Goal: Task Accomplishment & Management: Use online tool/utility

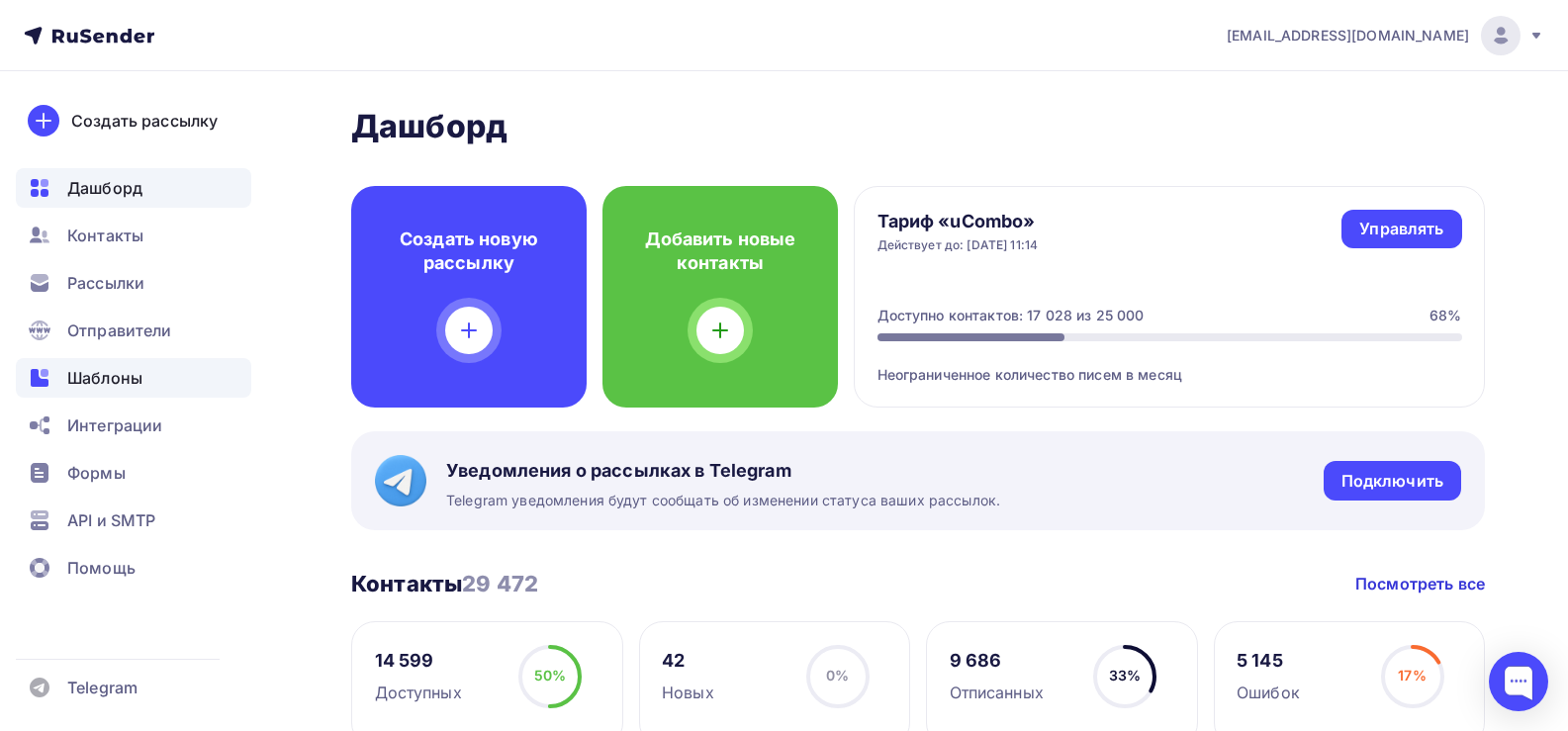
click at [95, 383] on span "Шаблоны" at bounding box center [104, 378] width 75 height 24
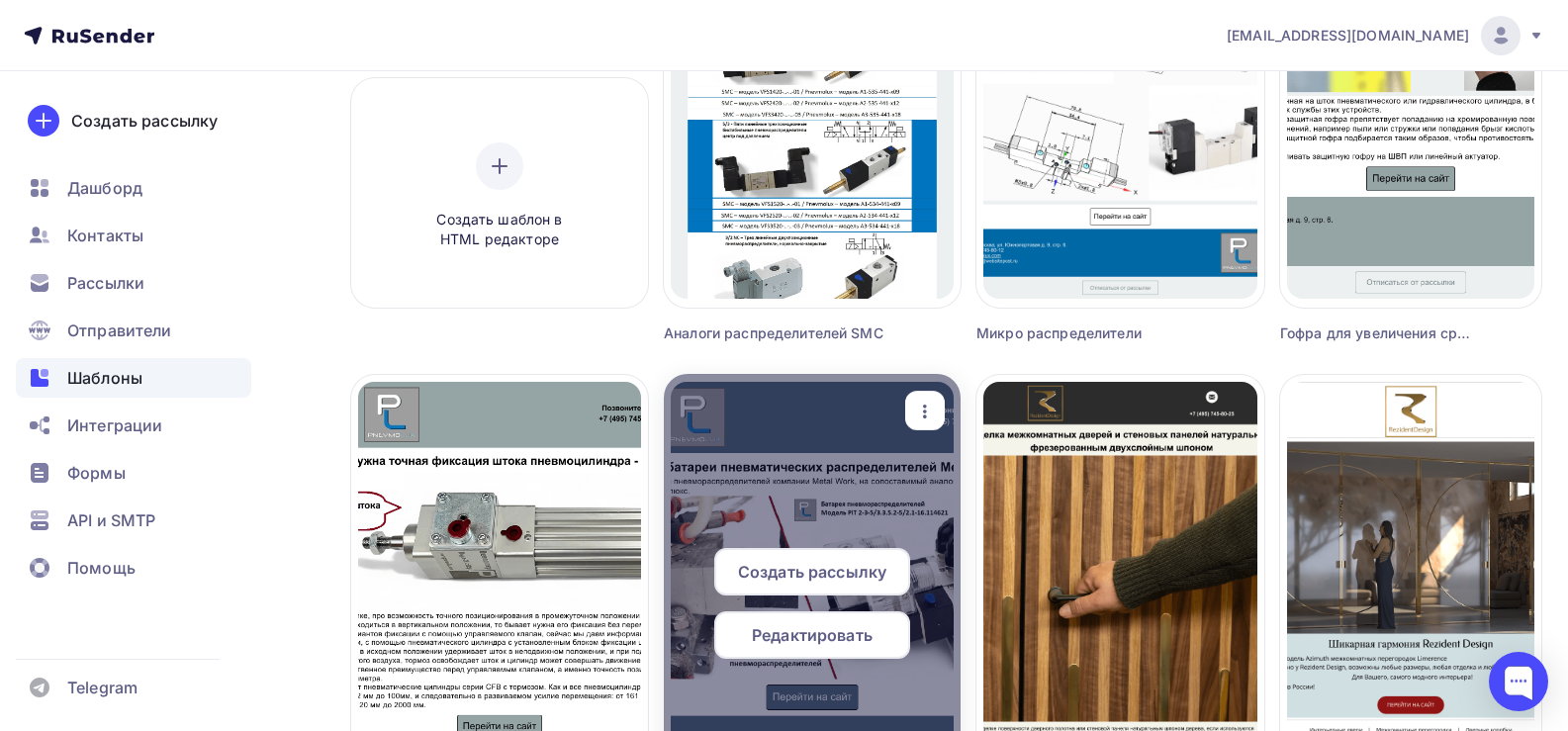
scroll to position [495, 0]
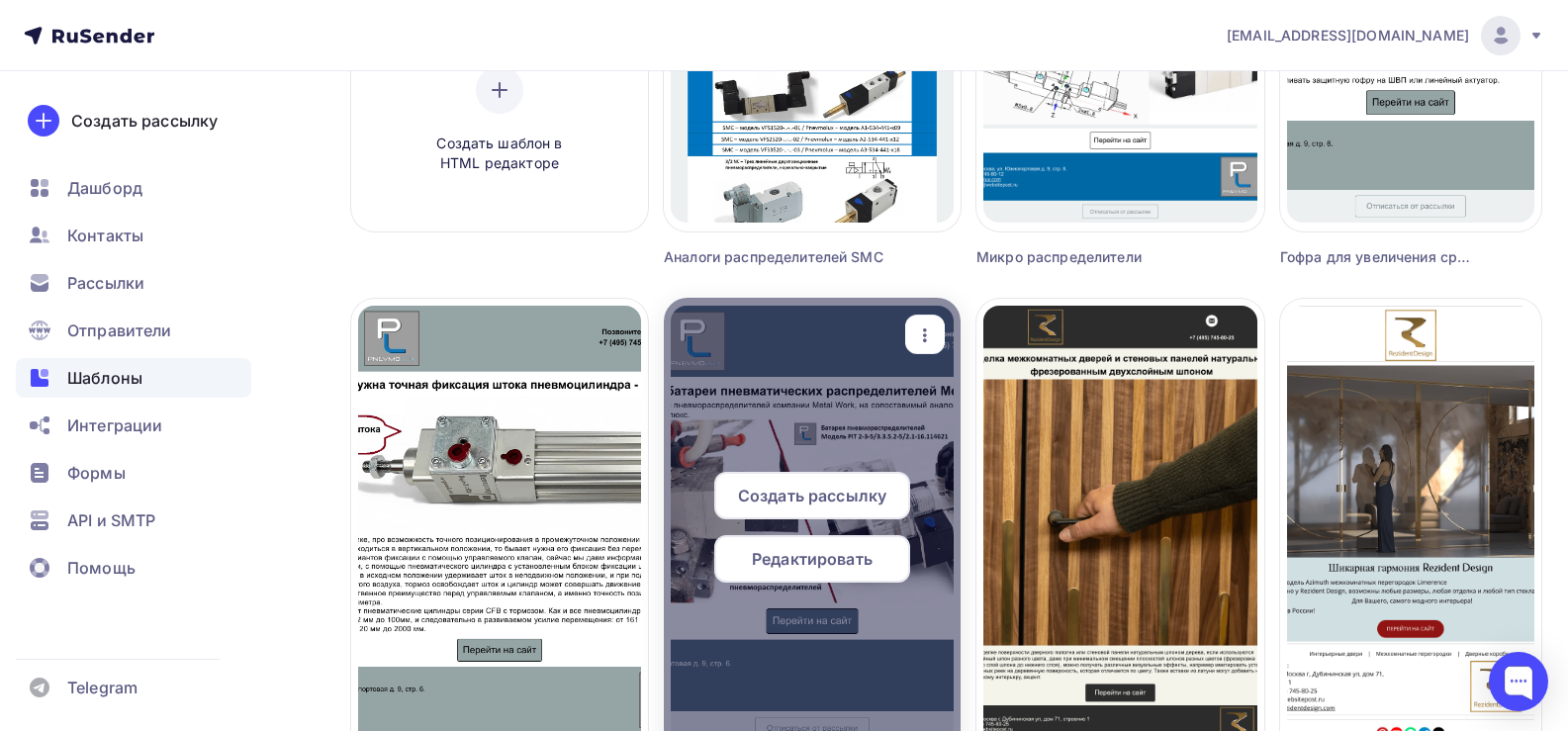
click at [930, 329] on icon "button" at bounding box center [925, 336] width 24 height 24
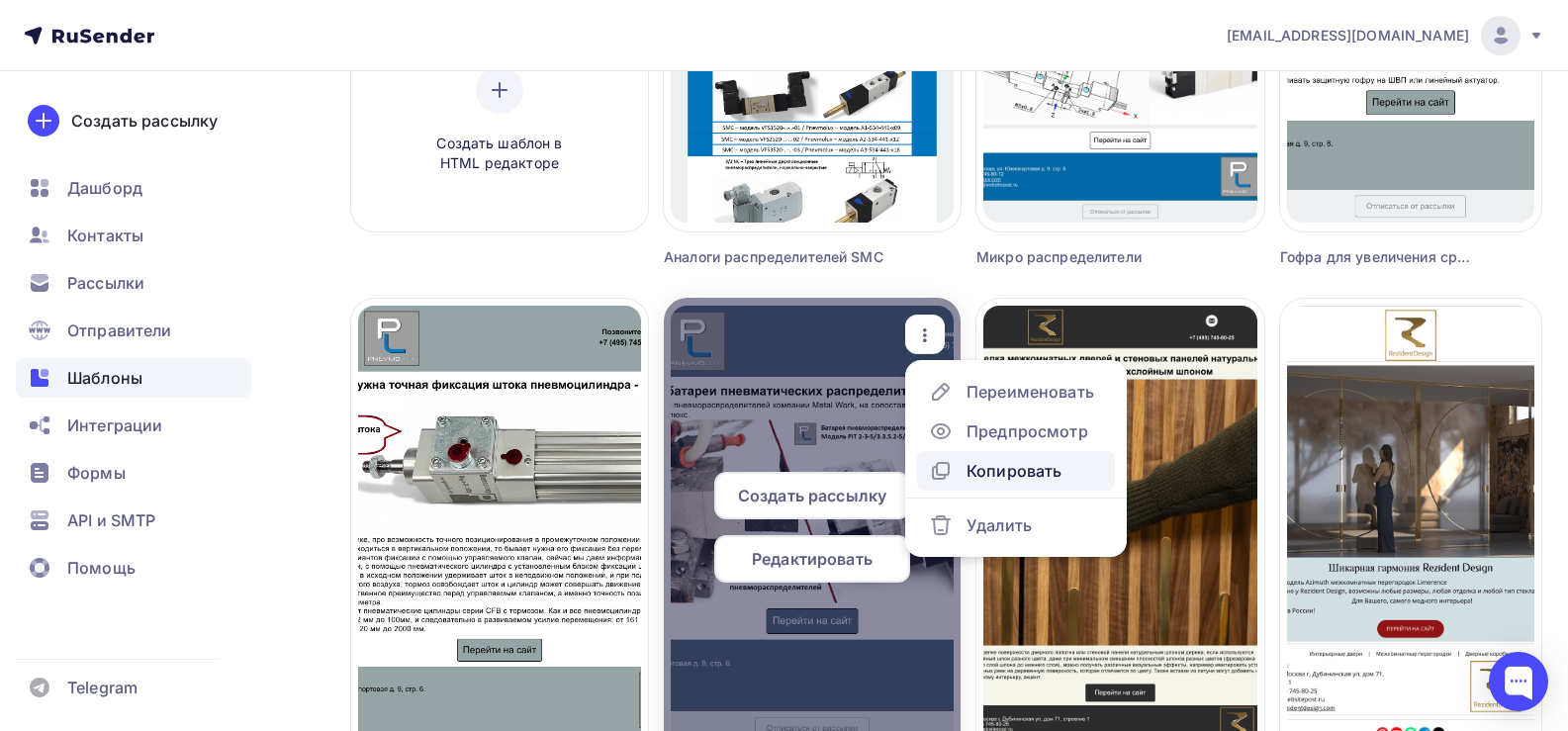
click at [1016, 472] on div "Копировать" at bounding box center [1013, 471] width 95 height 24
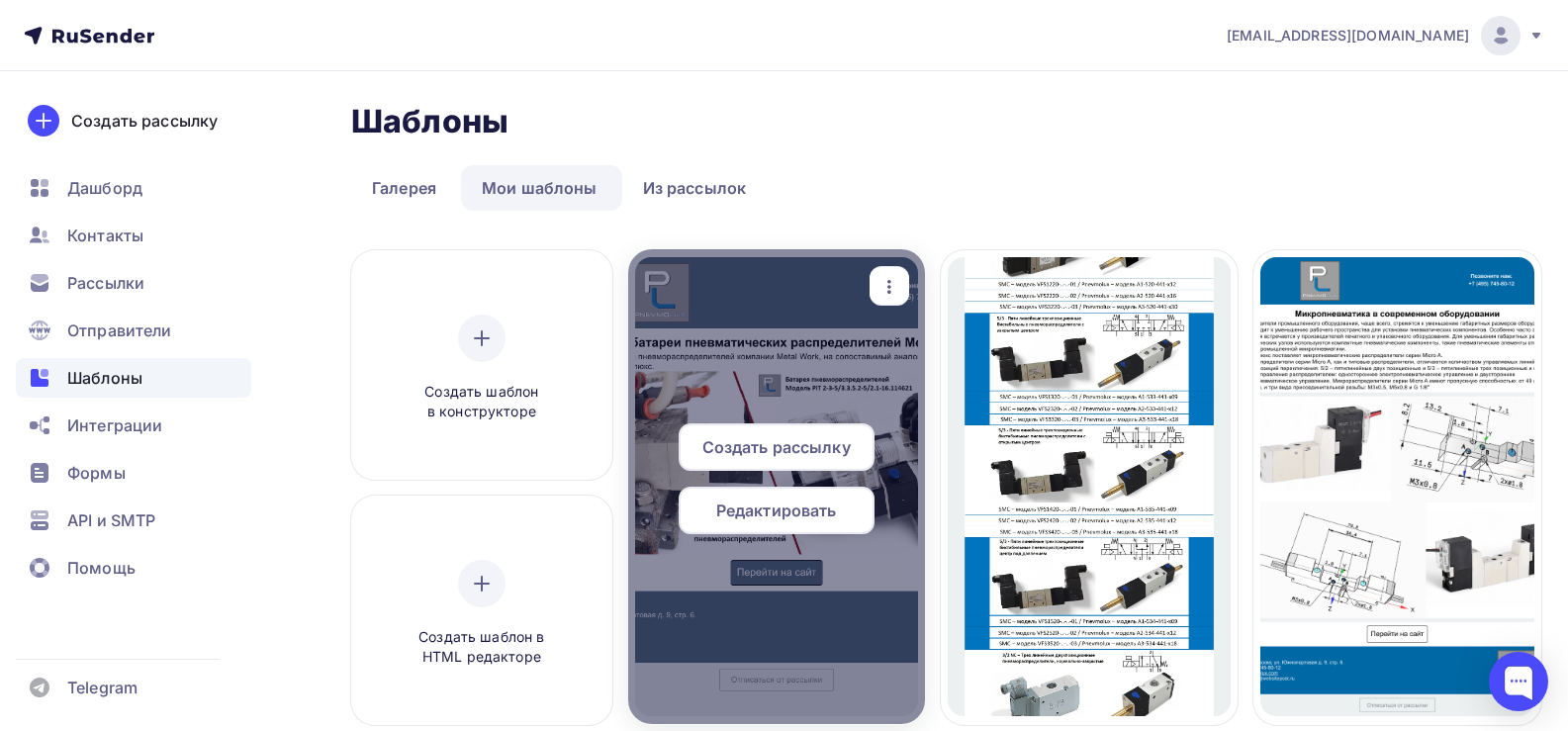
scroll to position [0, 0]
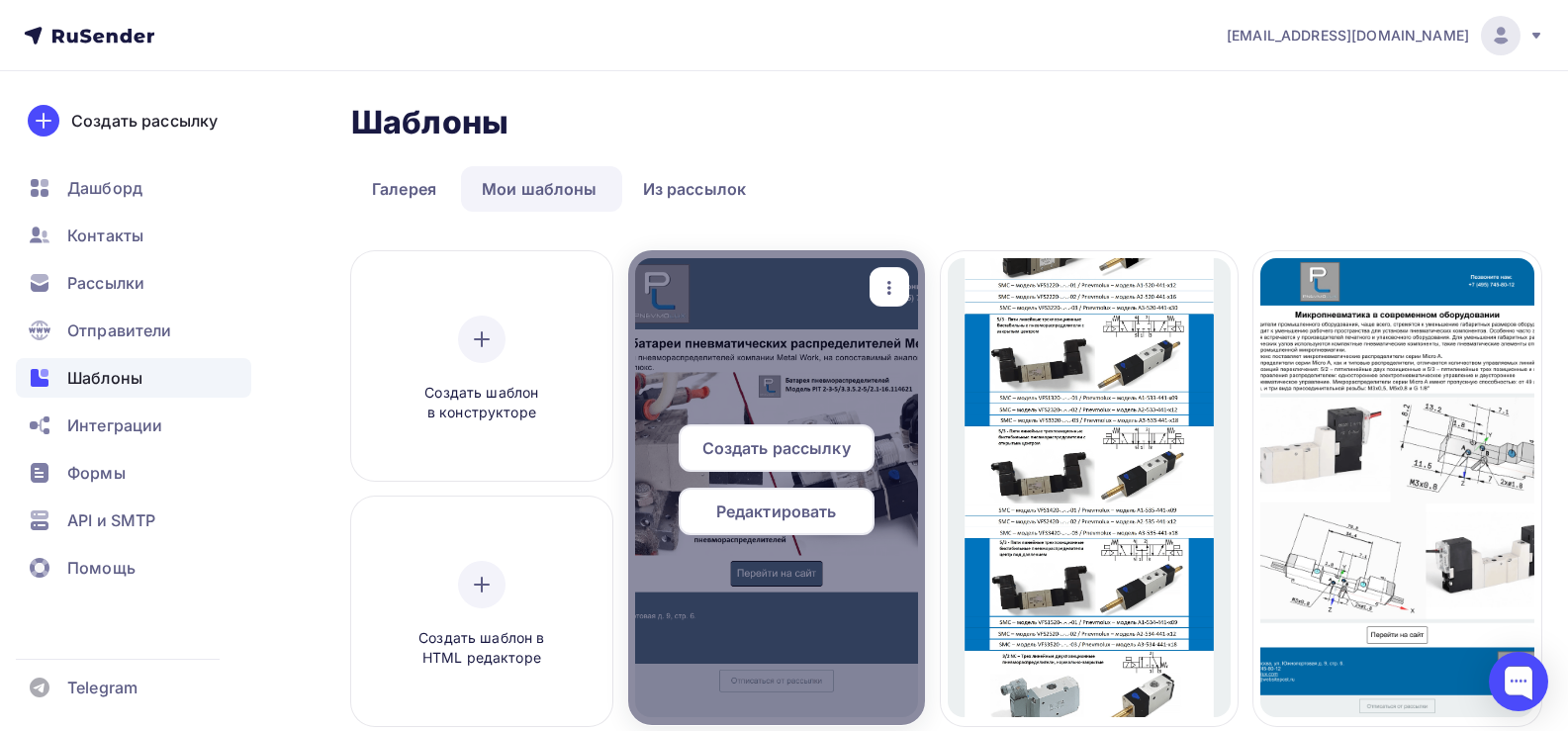
click at [790, 502] on span "Редактировать" at bounding box center [777, 512] width 121 height 24
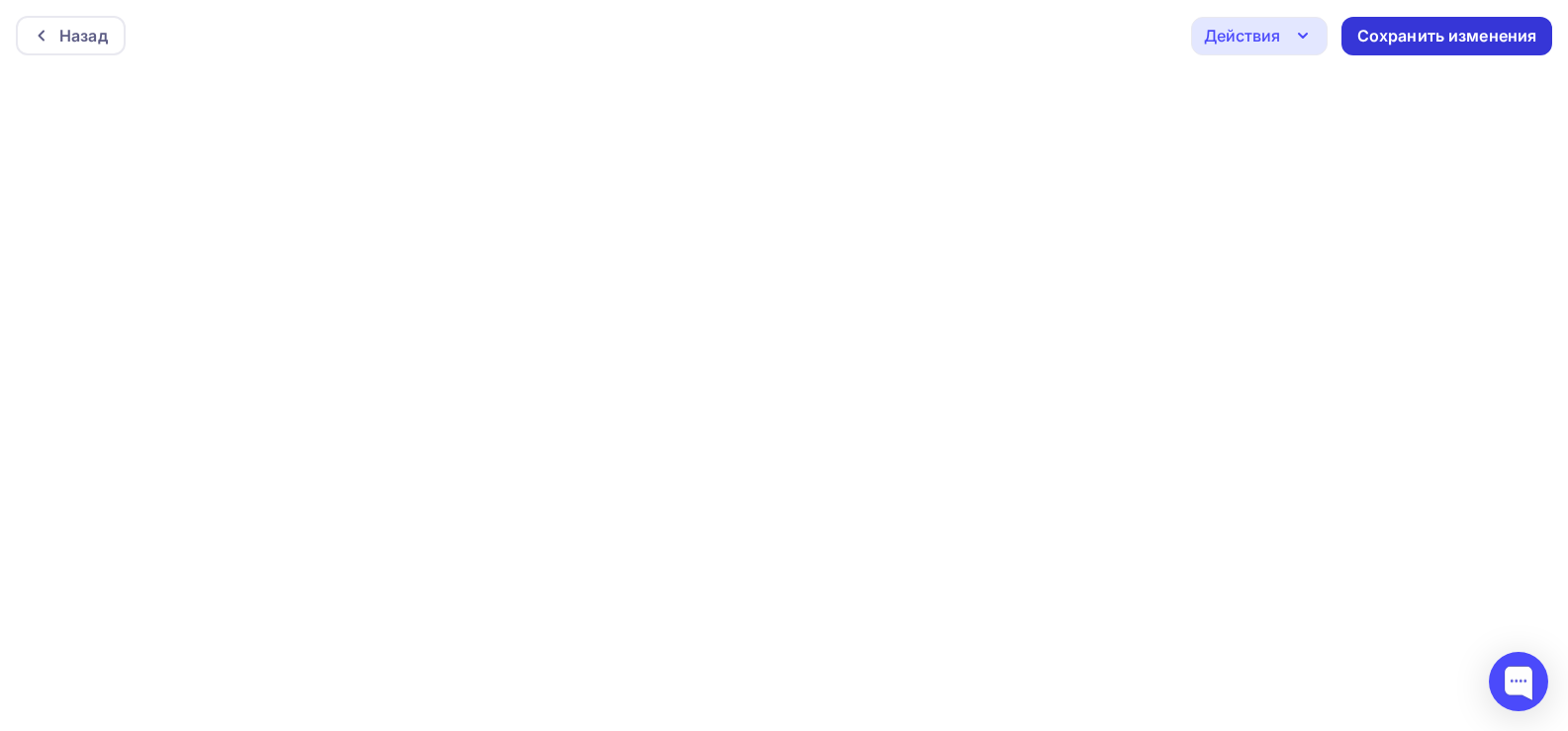
click at [1376, 31] on div "Сохранить изменения" at bounding box center [1447, 36] width 180 height 23
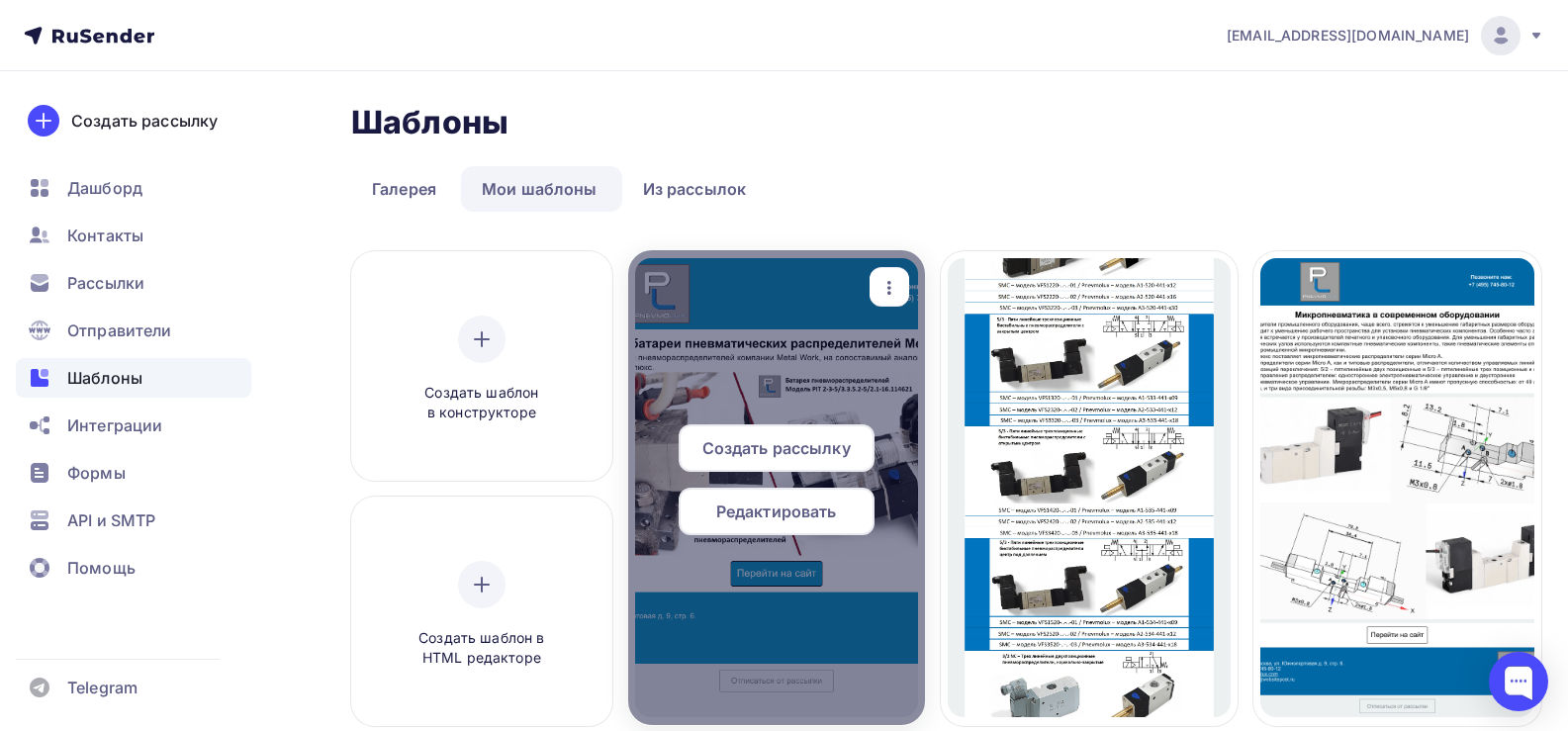
click at [795, 513] on span "Редактировать" at bounding box center [777, 512] width 121 height 24
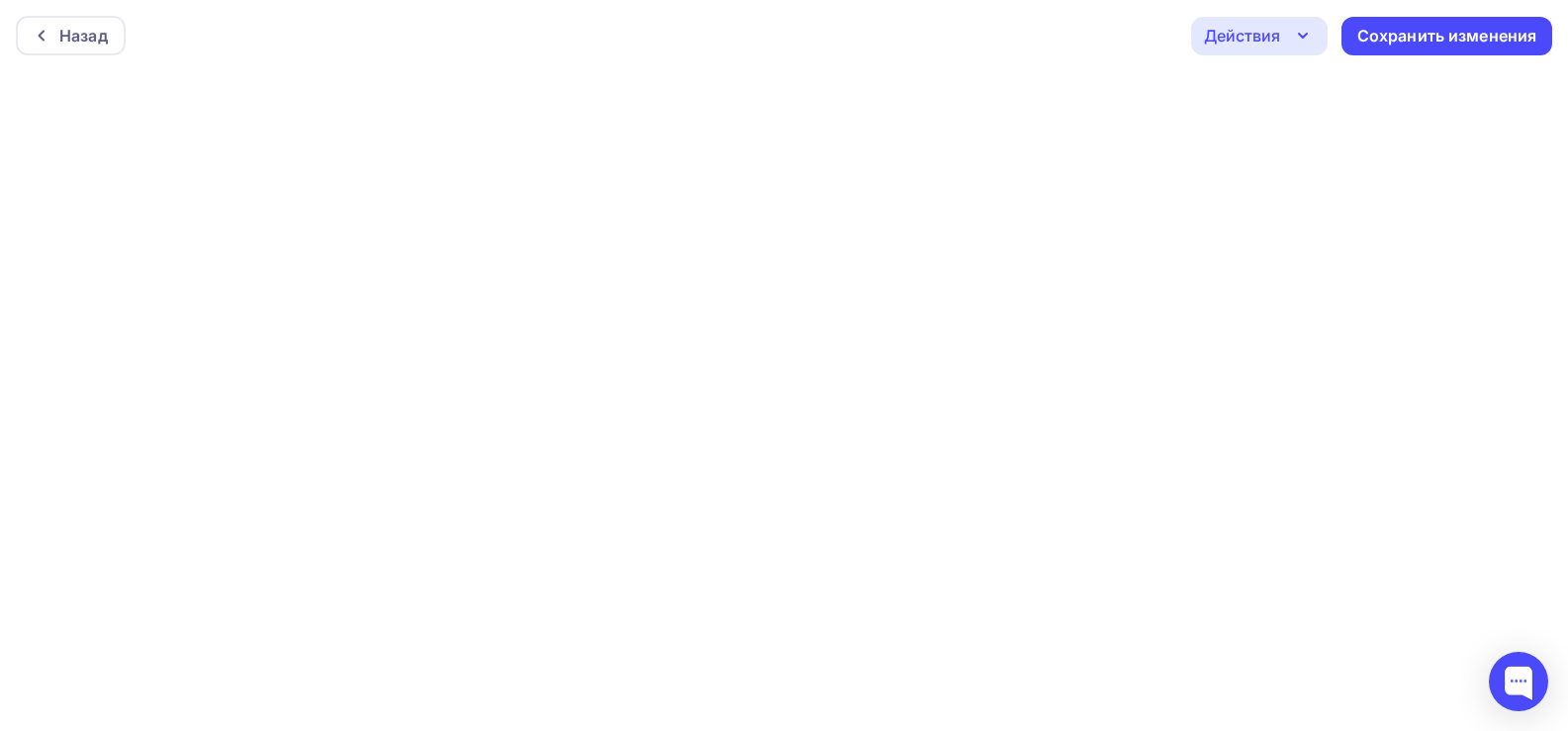
click at [1294, 34] on icon "button" at bounding box center [1303, 36] width 24 height 24
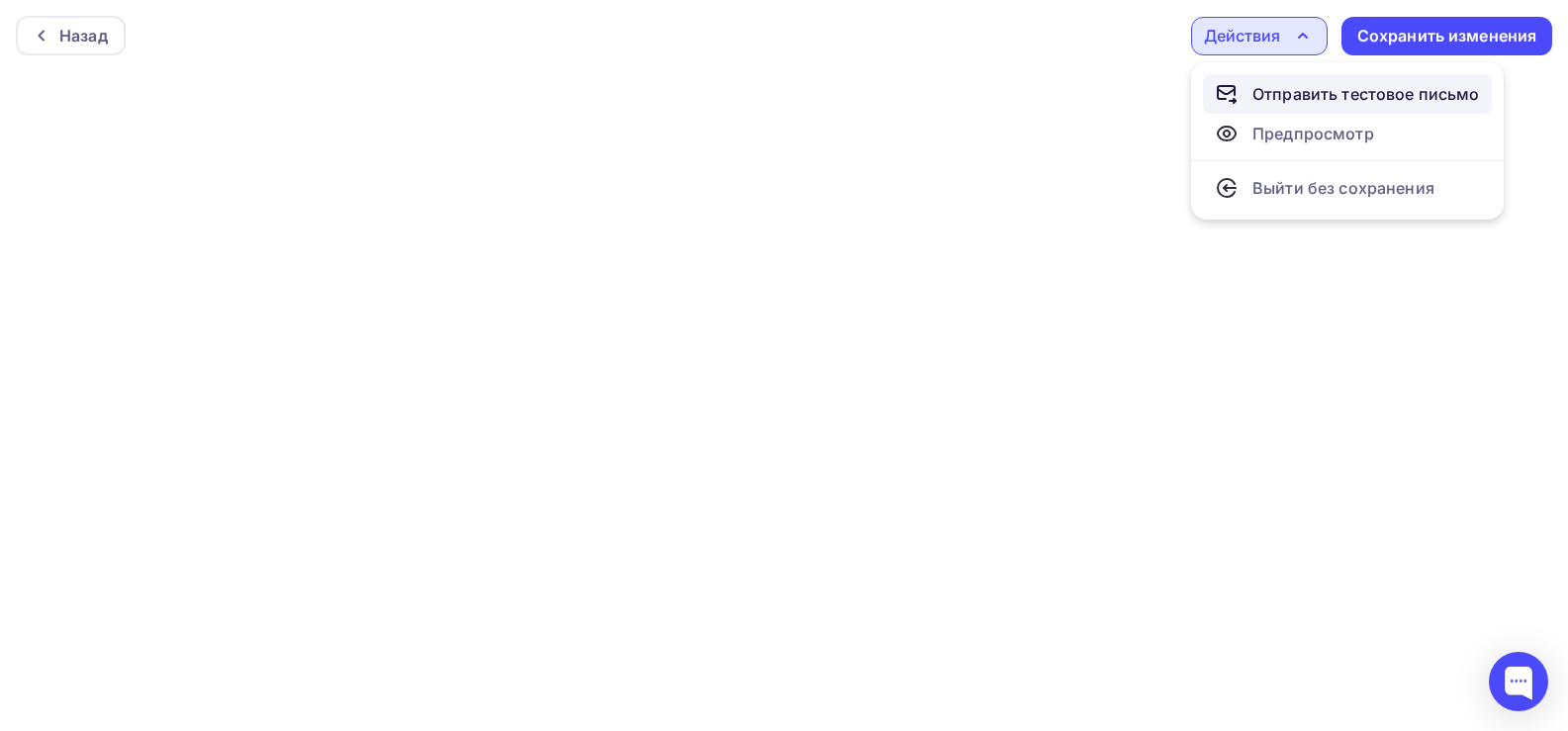
click at [1285, 88] on div "Отправить тестовое письмо" at bounding box center [1366, 94] width 228 height 24
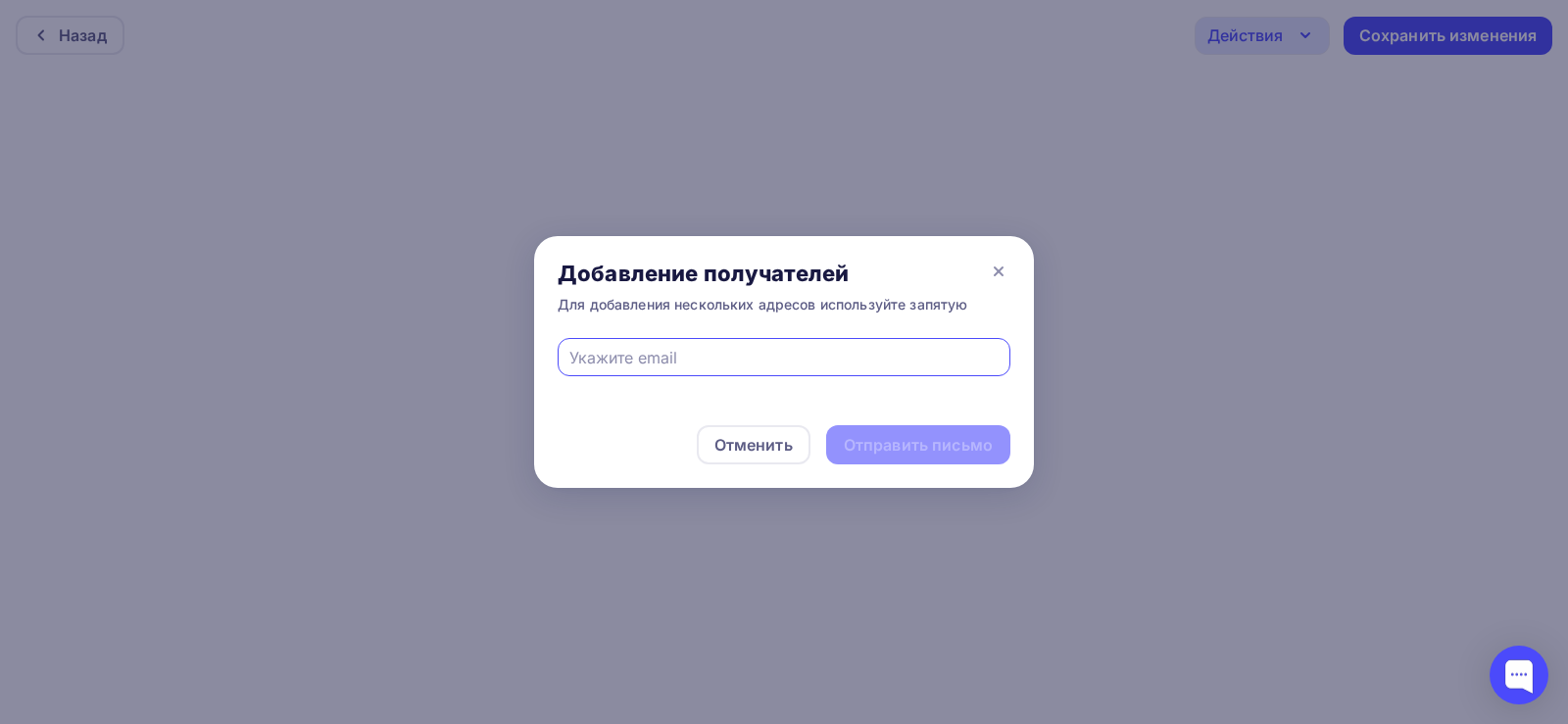
click at [742, 360] on input "text" at bounding box center [784, 358] width 430 height 24
type input "[EMAIL_ADDRESS][DOMAIN_NAME]"
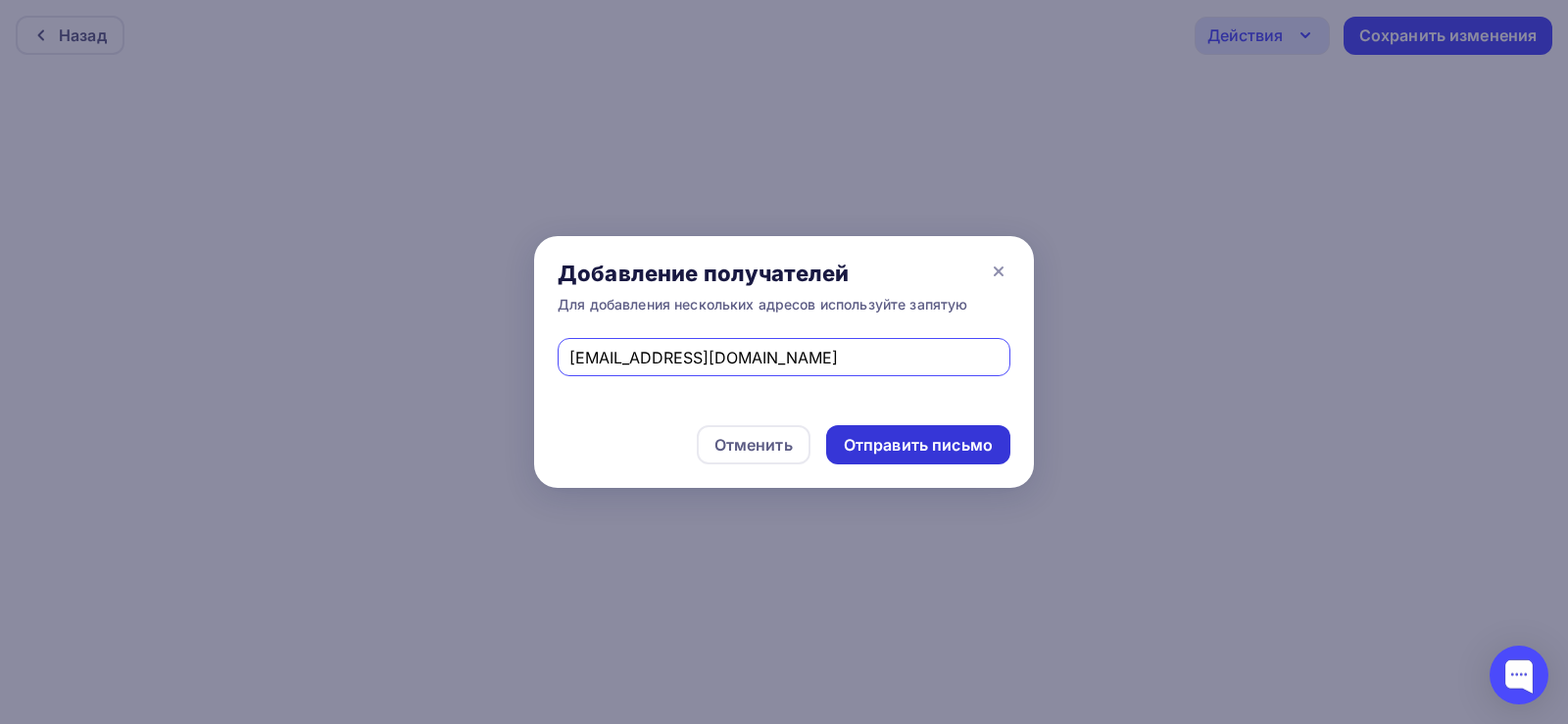
click at [867, 434] on div "Отправить письмо" at bounding box center [917, 445] width 149 height 23
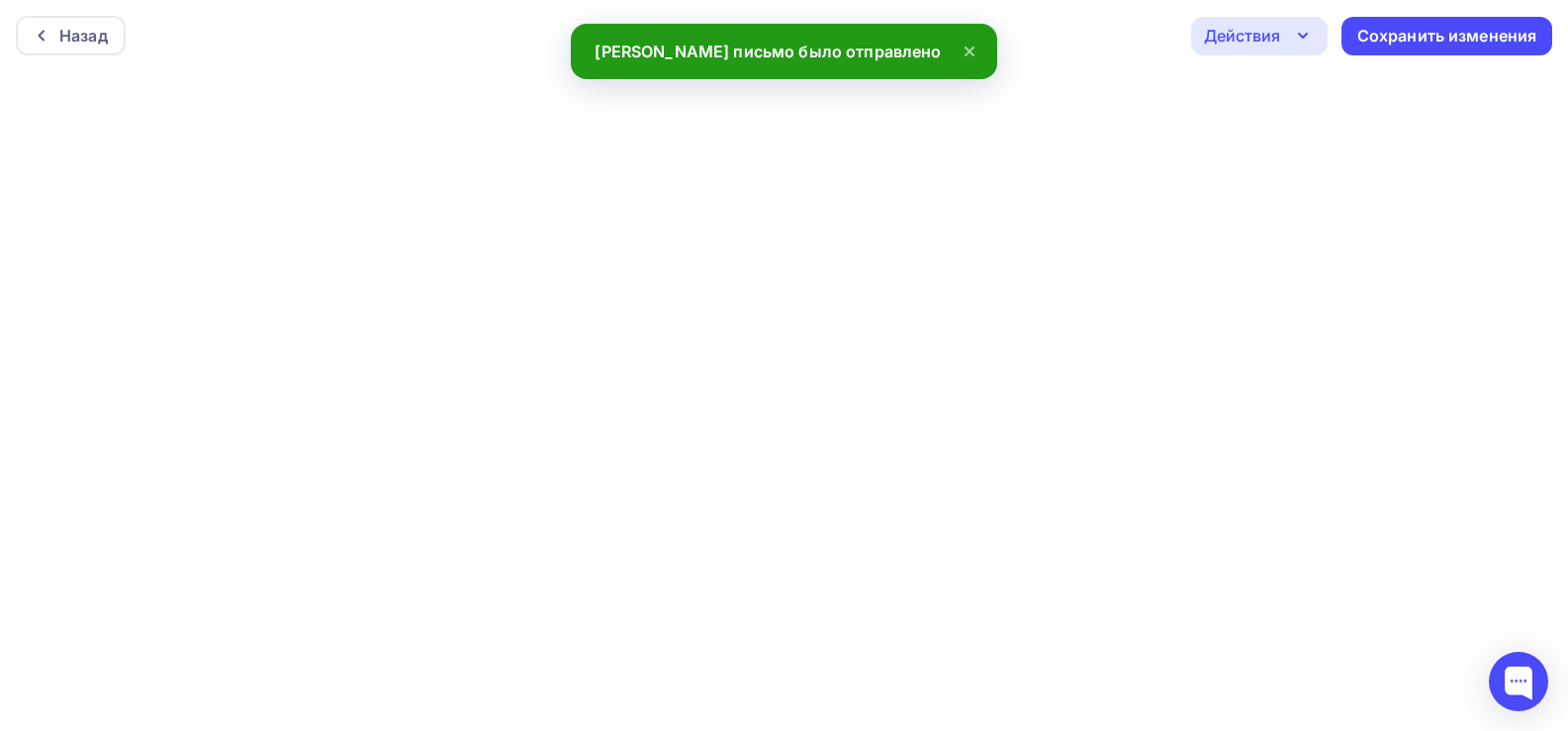
click at [1271, 32] on div "Действия" at bounding box center [1242, 36] width 76 height 24
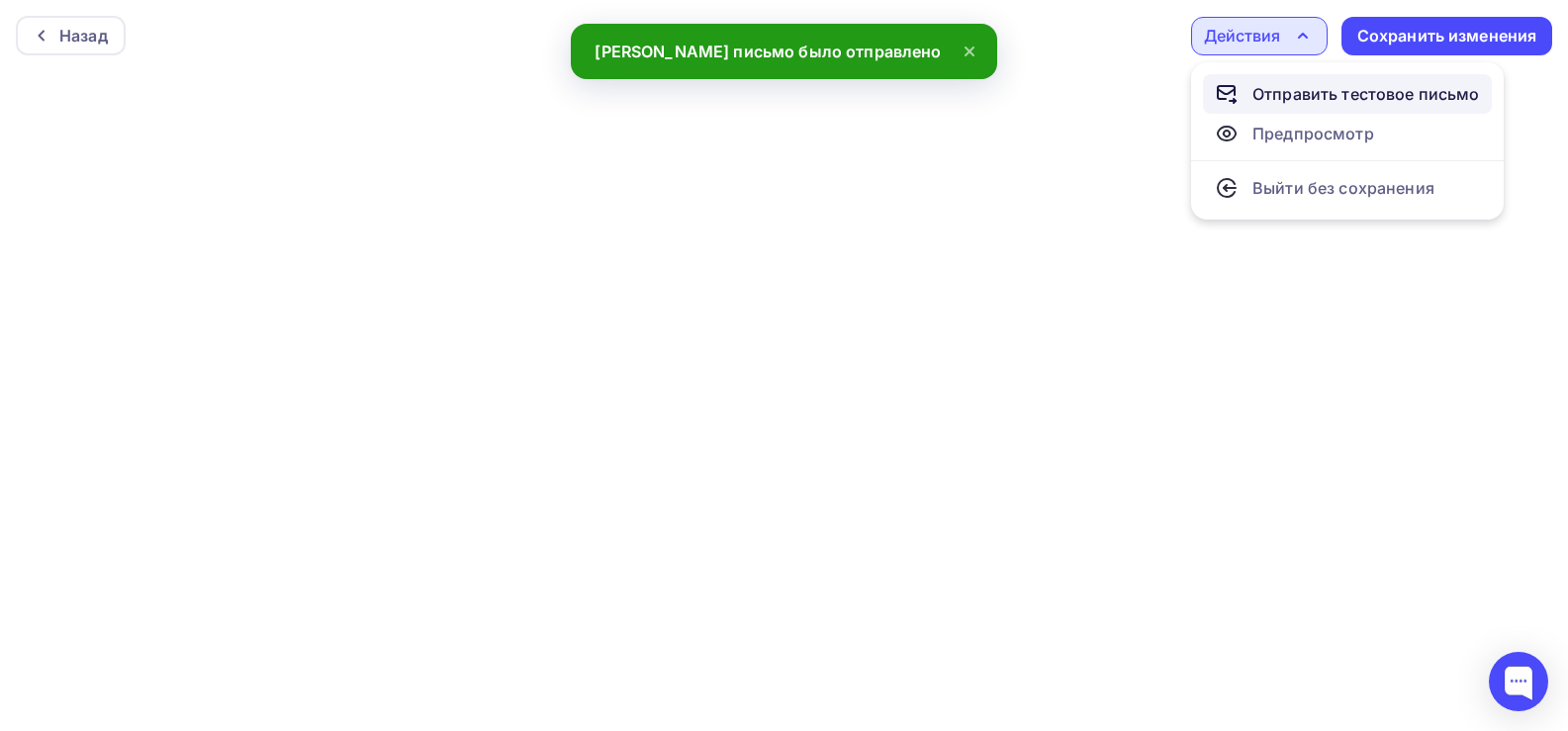
click at [1302, 91] on div "Отправить тестовое письмо" at bounding box center [1366, 94] width 228 height 24
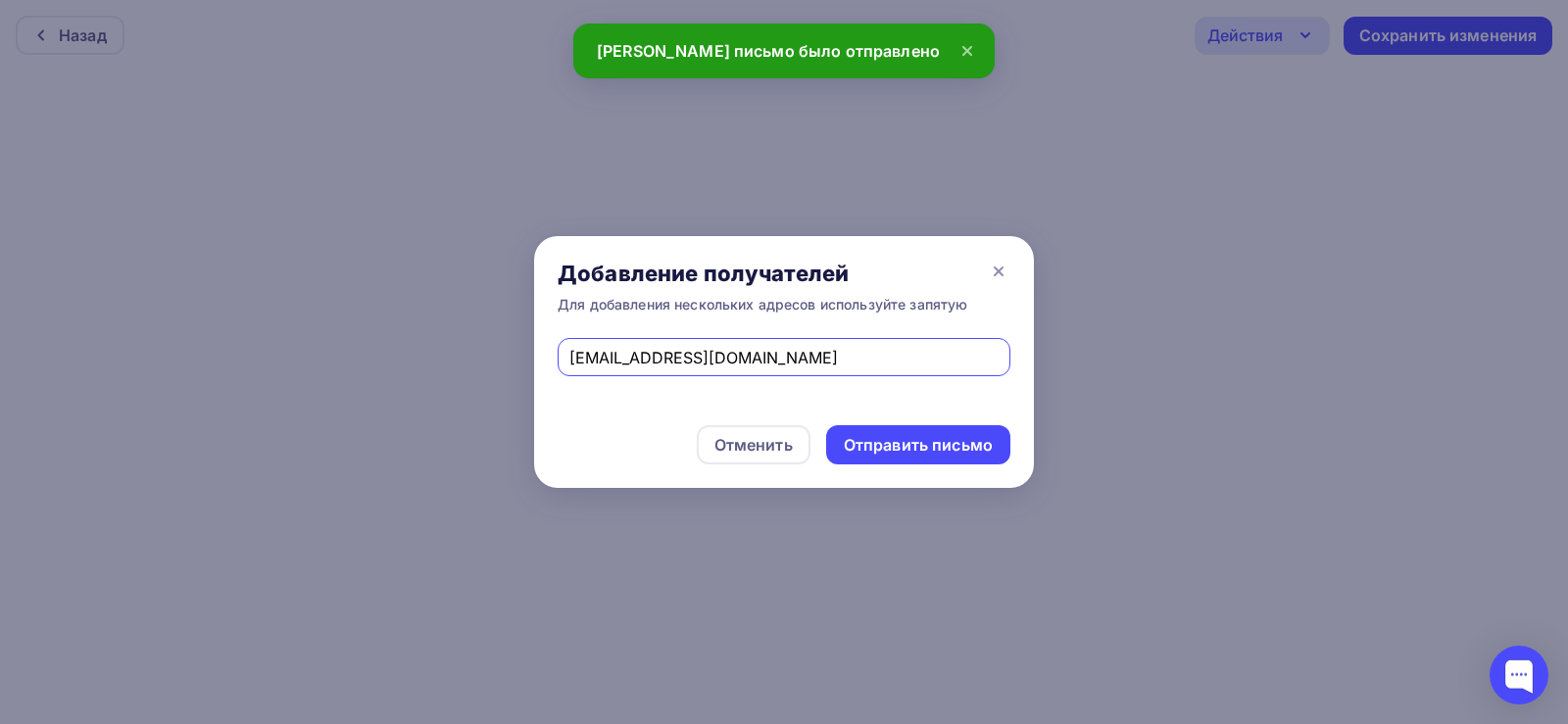
drag, startPoint x: 709, startPoint y: 361, endPoint x: 456, endPoint y: 372, distance: 253.2
click at [456, 372] on div "Добавление получателей Для добавления нескольких адресов используйте запятую [E…" at bounding box center [784, 362] width 1568 height 724
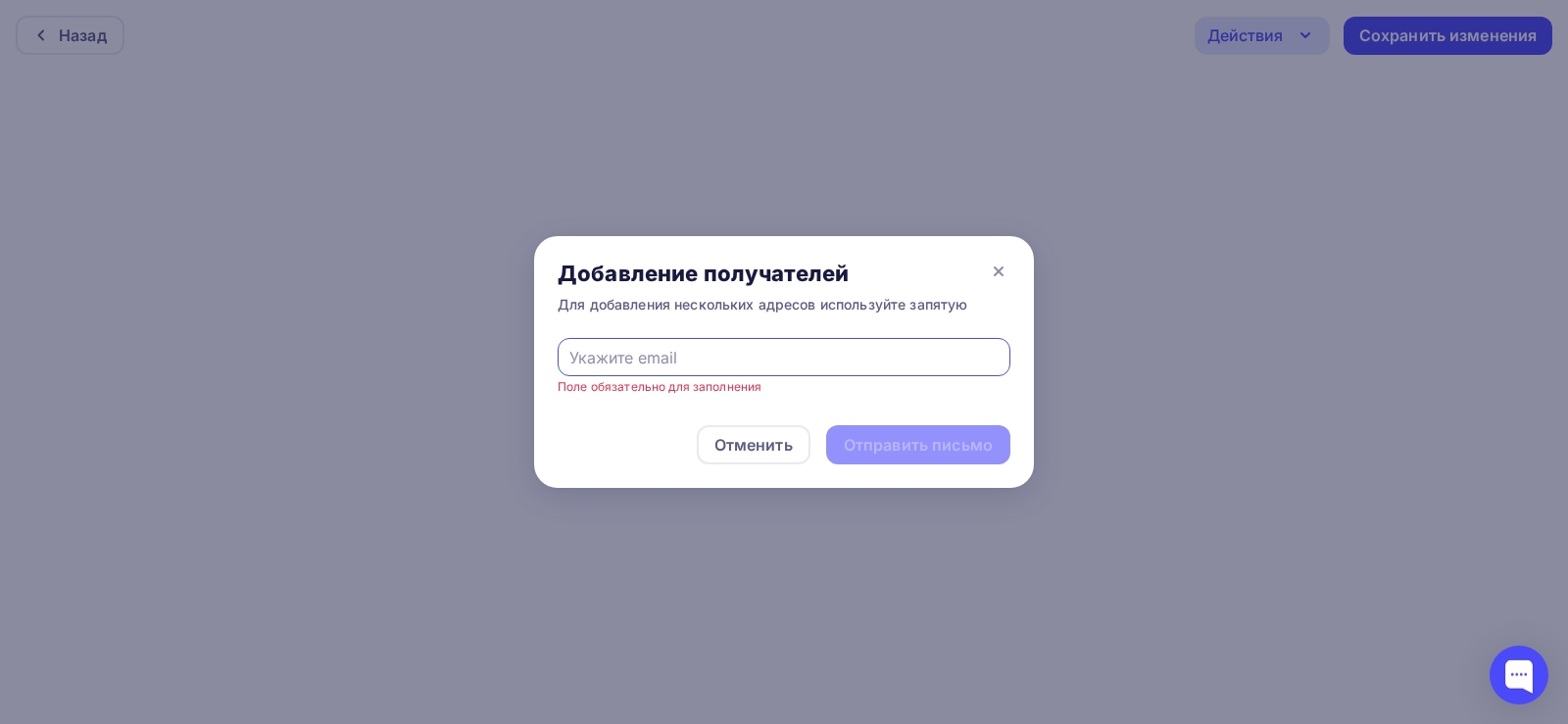
click at [640, 351] on input "text" at bounding box center [784, 358] width 430 height 24
type input "[EMAIL_ADDRESS][DOMAIN_NAME]"
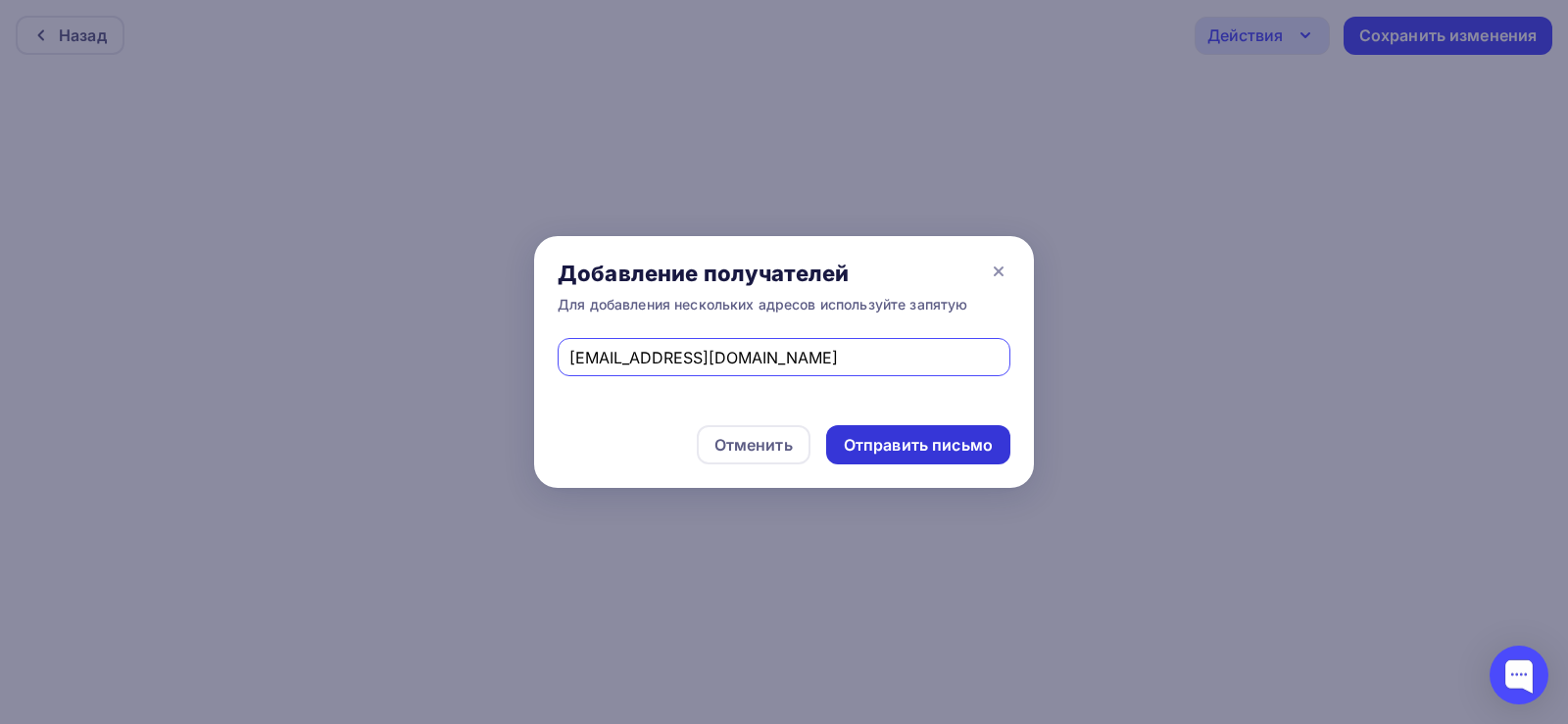
click at [903, 448] on div "Отправить письмо" at bounding box center [917, 445] width 149 height 23
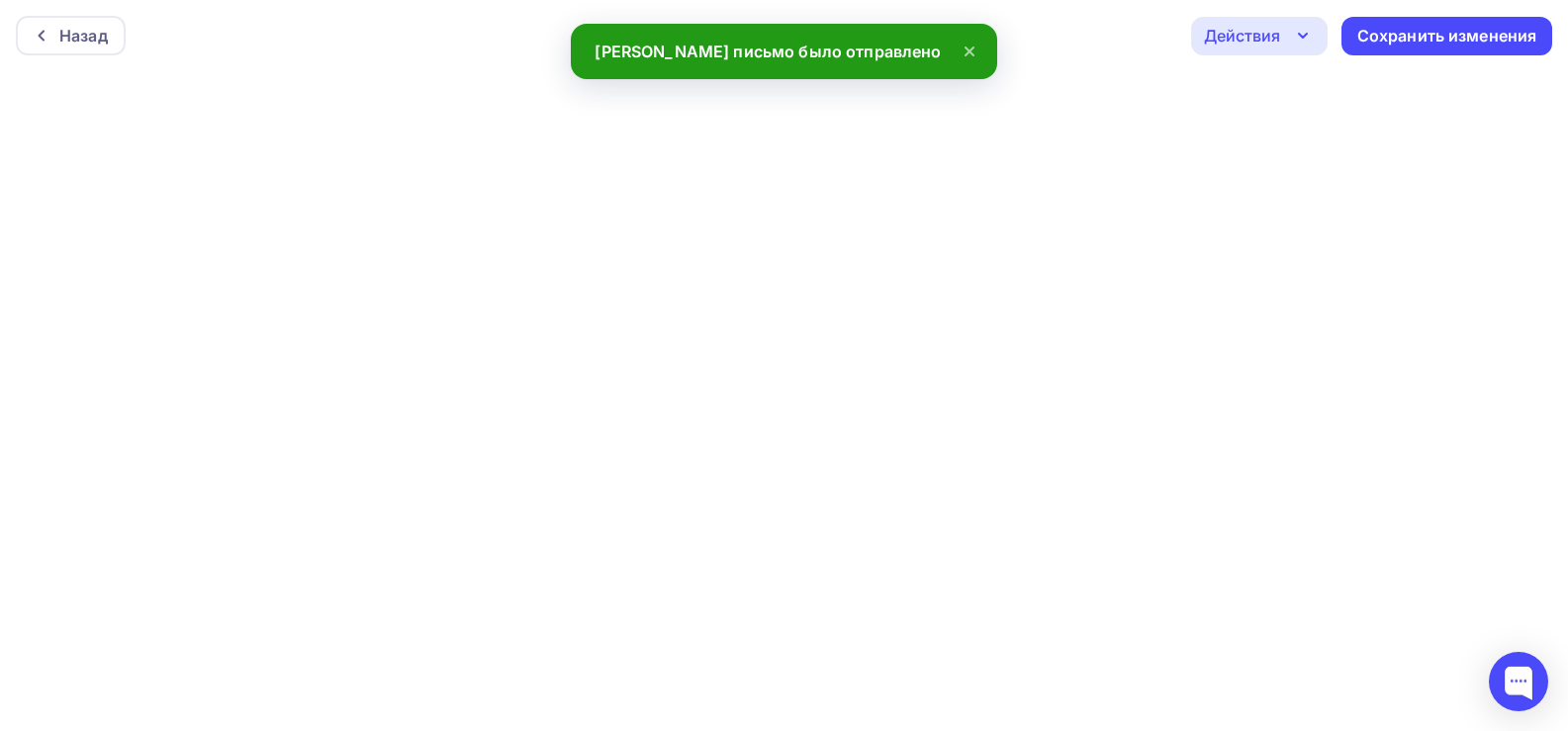
click at [1264, 37] on div "Действия" at bounding box center [1242, 36] width 76 height 24
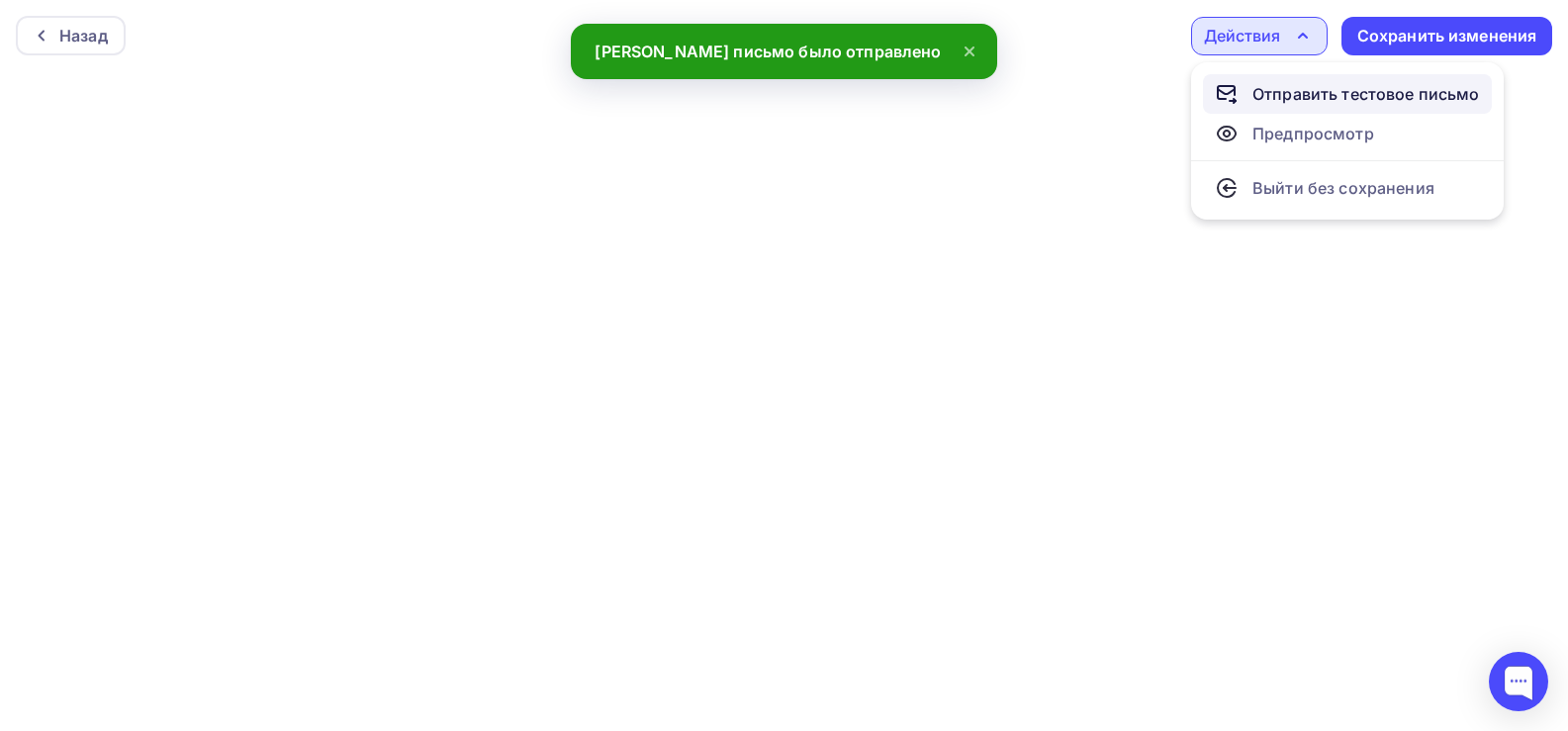
click at [1271, 83] on div "Отправить тестовое письмо" at bounding box center [1366, 94] width 228 height 24
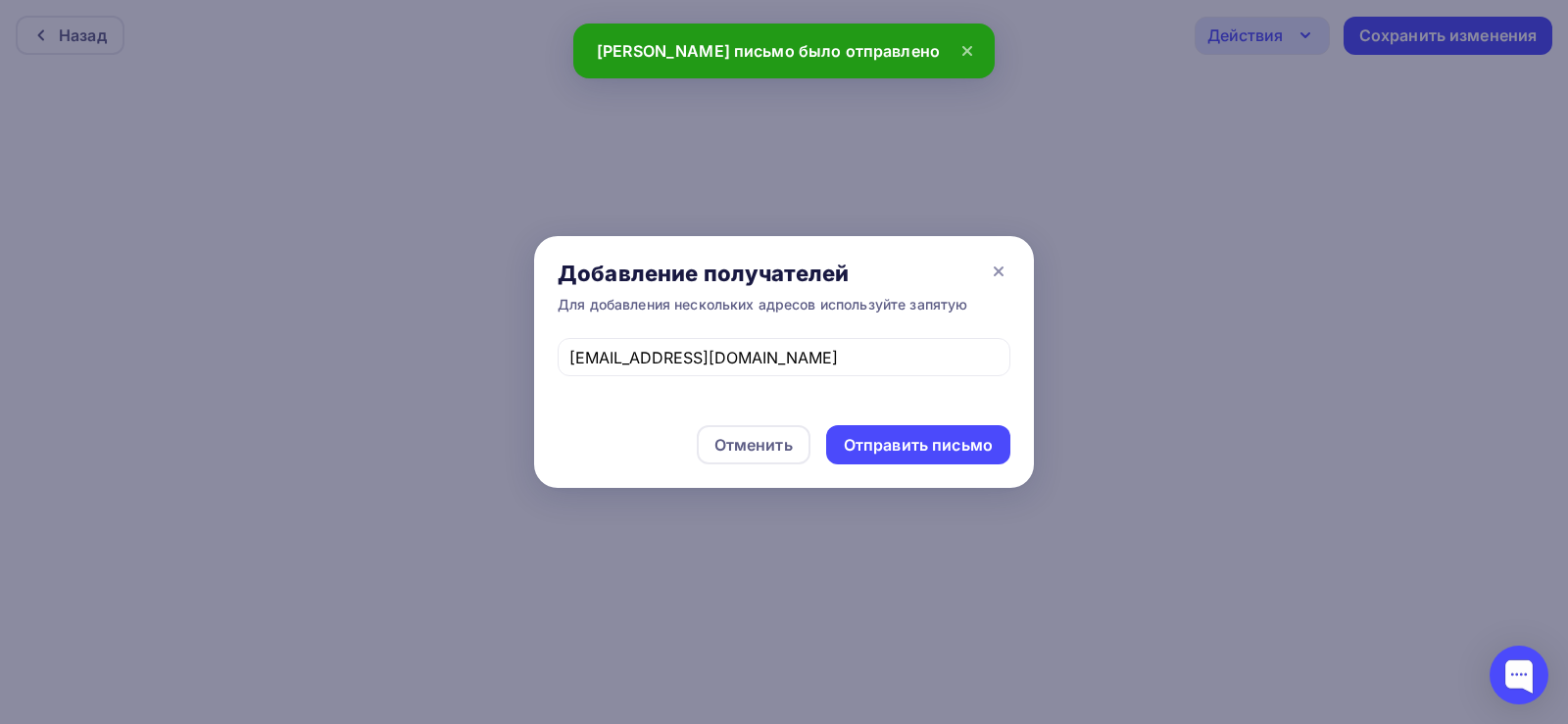
drag, startPoint x: 650, startPoint y: 369, endPoint x: 543, endPoint y: 368, distance: 107.0
click at [543, 368] on div "[EMAIL_ADDRESS][DOMAIN_NAME]" at bounding box center [783, 370] width 499 height 63
drag, startPoint x: 742, startPoint y: 352, endPoint x: 458, endPoint y: 348, distance: 284.0
click at [458, 348] on div "Добавление получателей Для добавления нескольких адресов используйте запятую [E…" at bounding box center [784, 362] width 1568 height 724
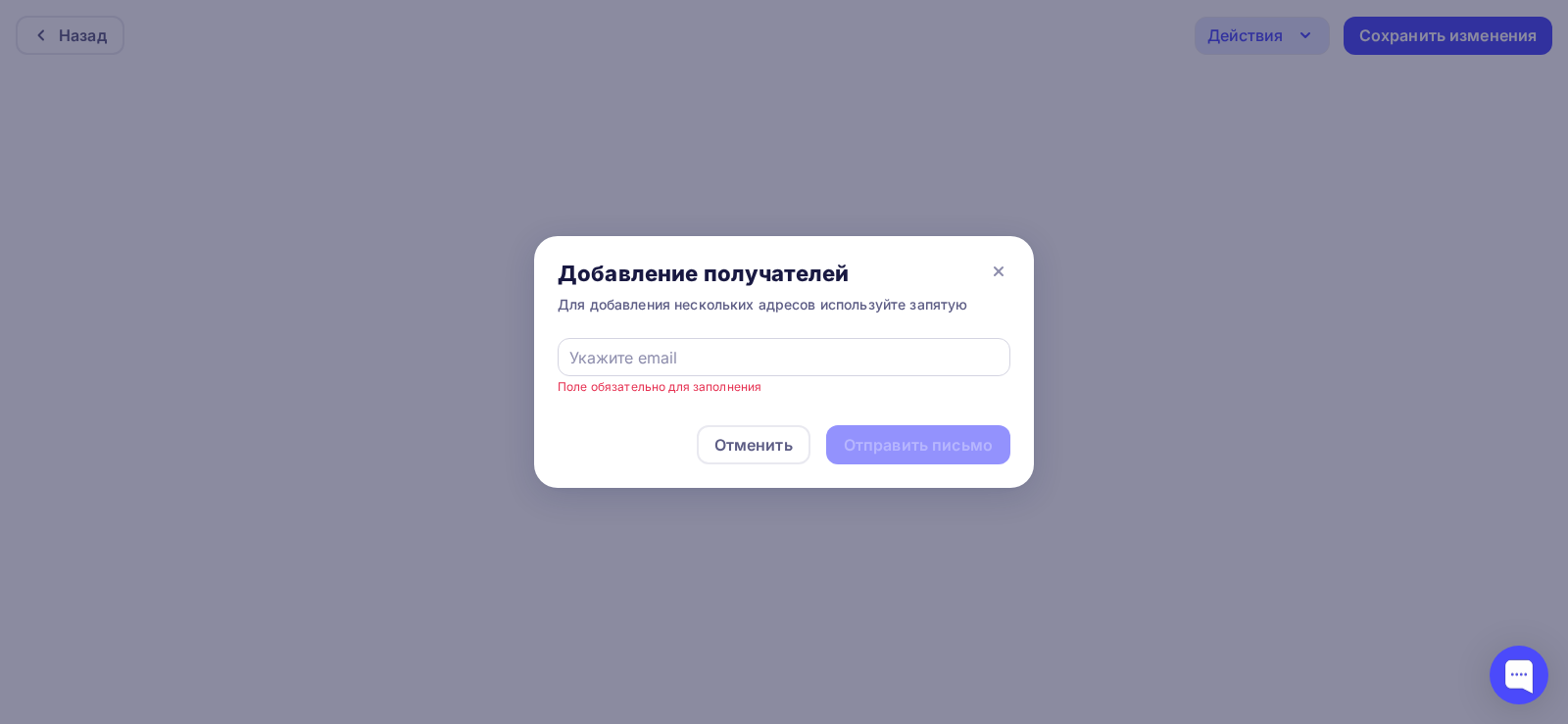
click at [625, 345] on div at bounding box center [784, 357] width 453 height 39
click at [686, 372] on div at bounding box center [784, 357] width 453 height 39
click at [695, 355] on input "text" at bounding box center [784, 358] width 430 height 24
type input "[EMAIL_ADDRESS][DOMAIN_NAME]"
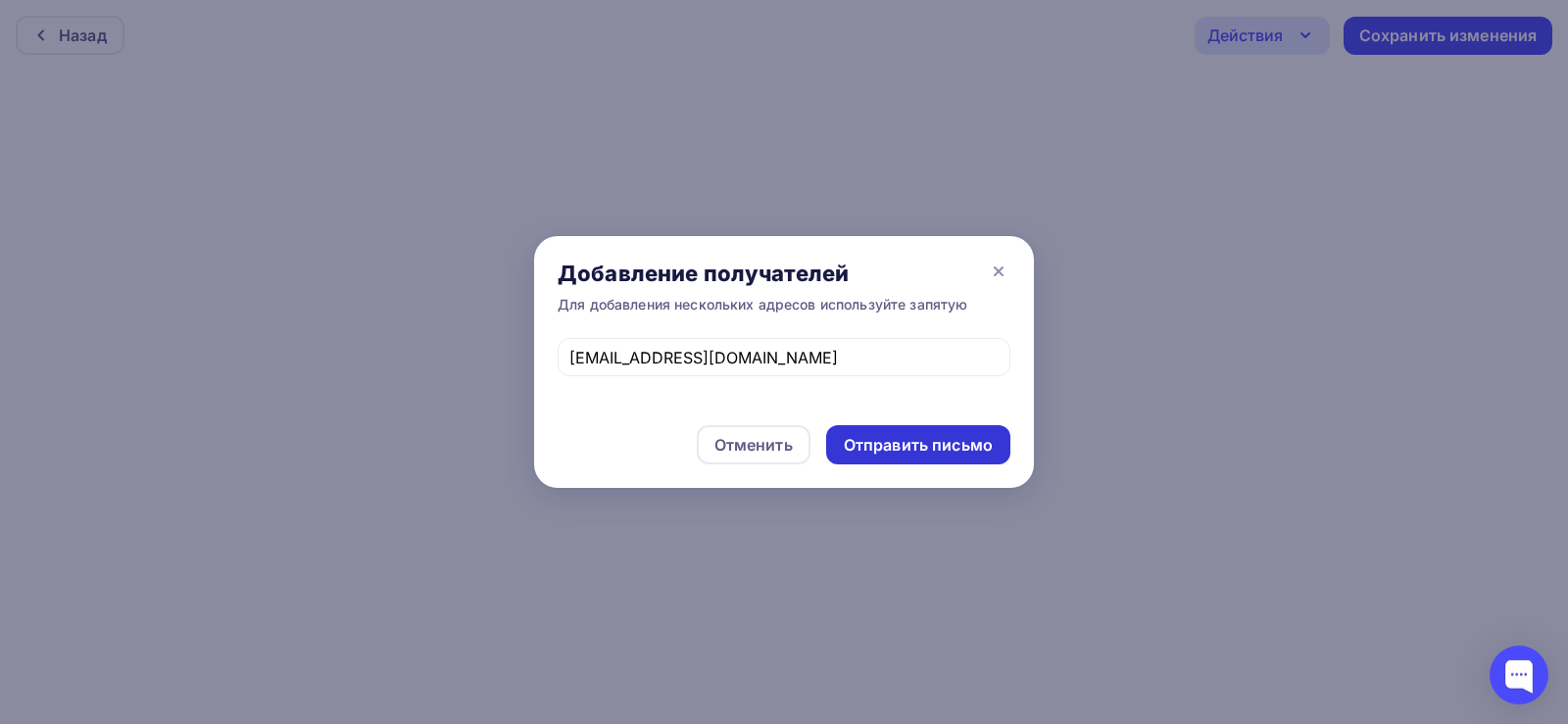
click at [939, 450] on div "Отправить письмо" at bounding box center [917, 445] width 149 height 23
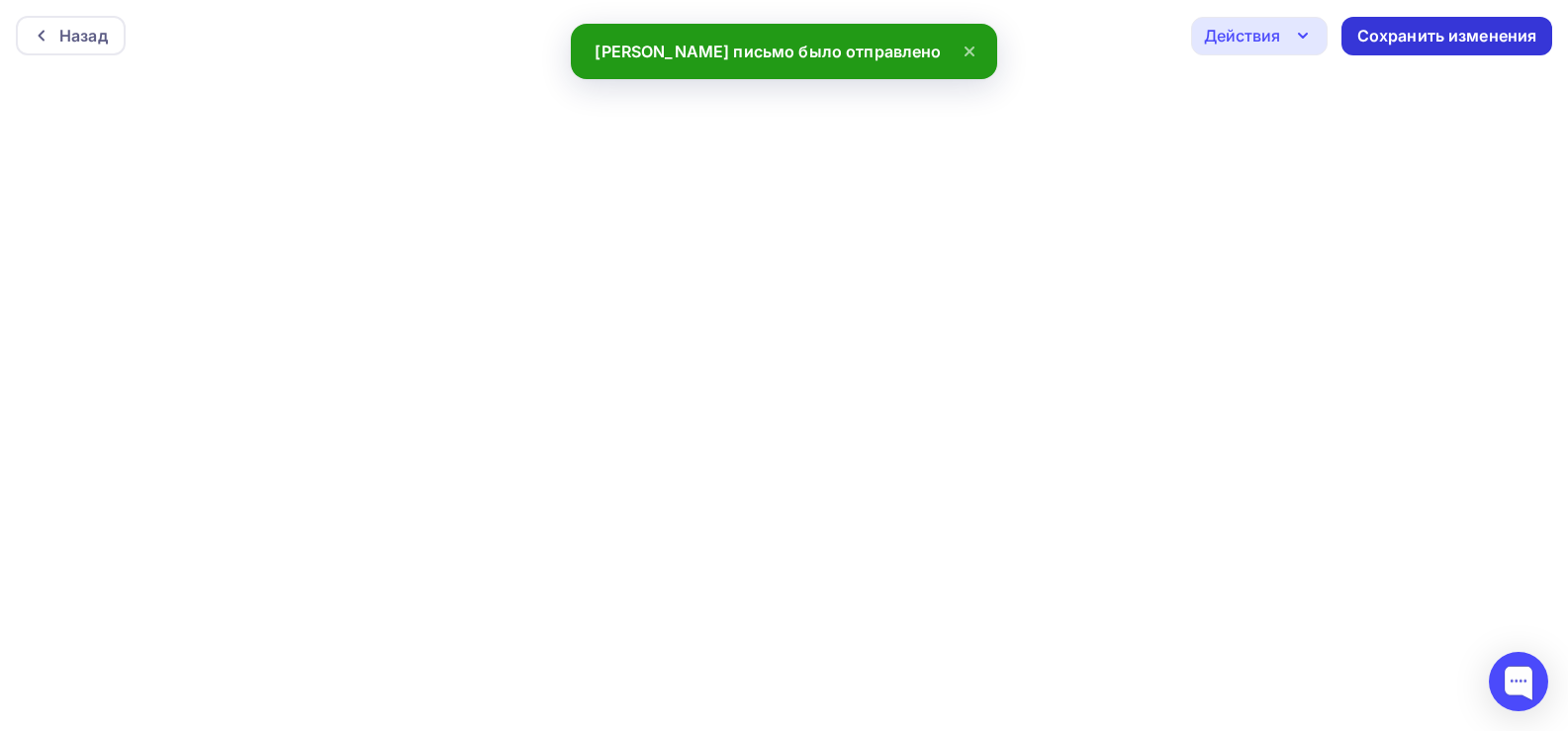
click at [1433, 33] on div "Сохранить изменения" at bounding box center [1447, 36] width 180 height 23
